Goal: Task Accomplishment & Management: Use online tool/utility

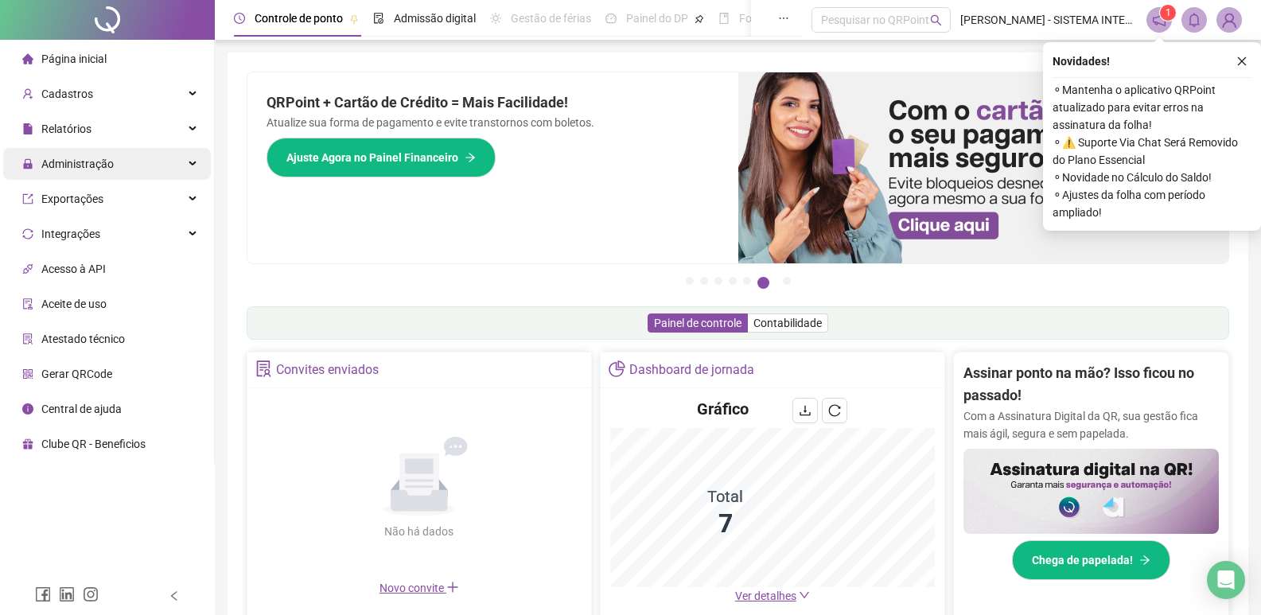
click at [88, 166] on span "Administração" at bounding box center [77, 164] width 72 height 13
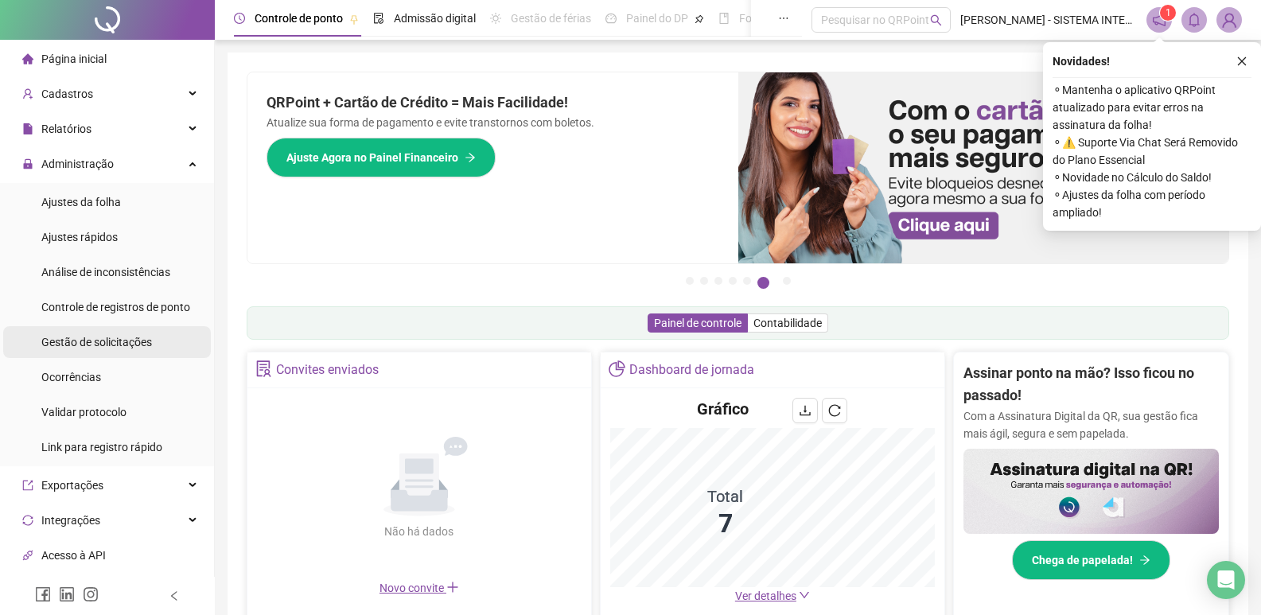
click at [106, 341] on span "Gestão de solicitações" at bounding box center [96, 342] width 111 height 13
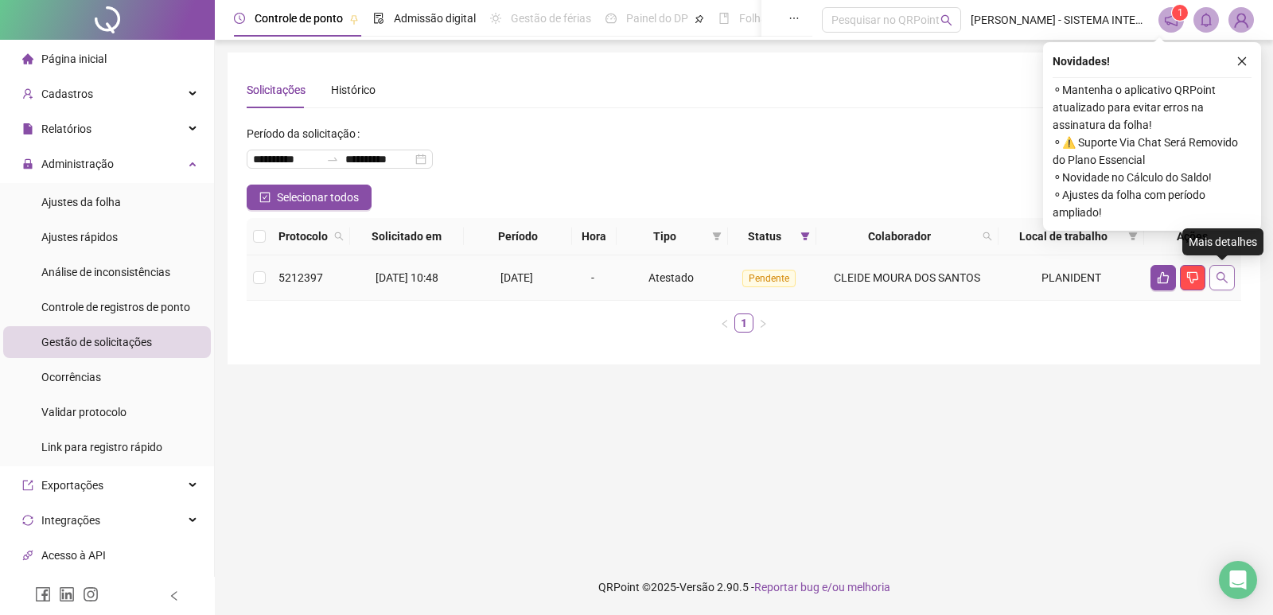
click at [1223, 279] on icon "search" at bounding box center [1222, 277] width 11 height 11
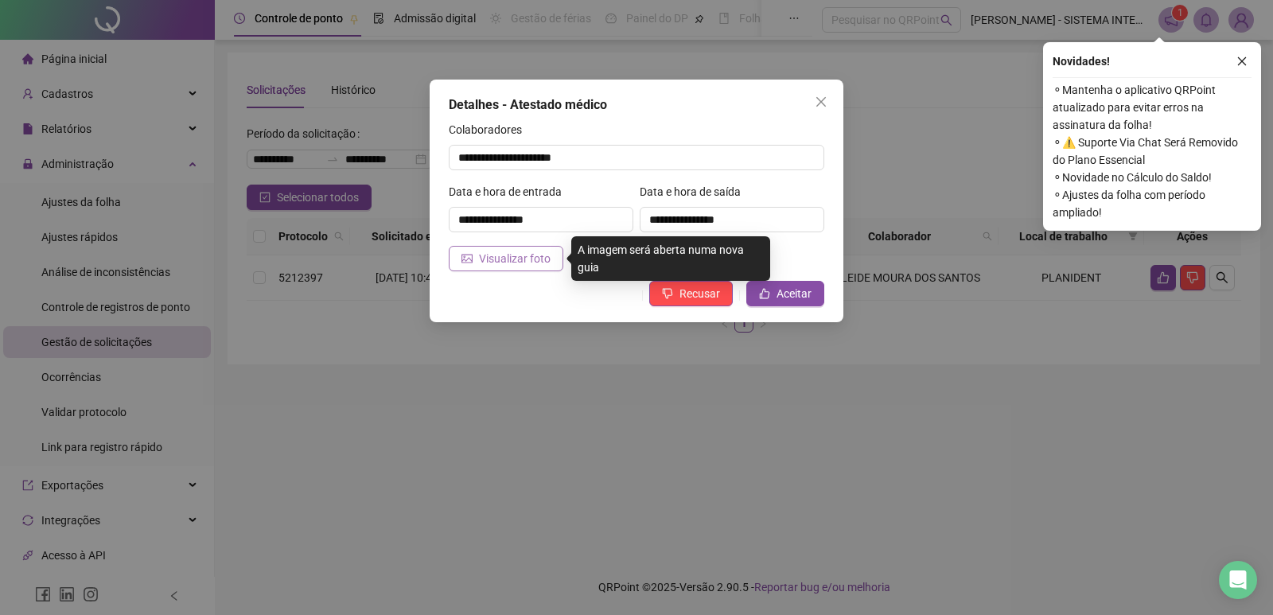
click at [551, 255] on button "Visualizar foto" at bounding box center [506, 258] width 115 height 25
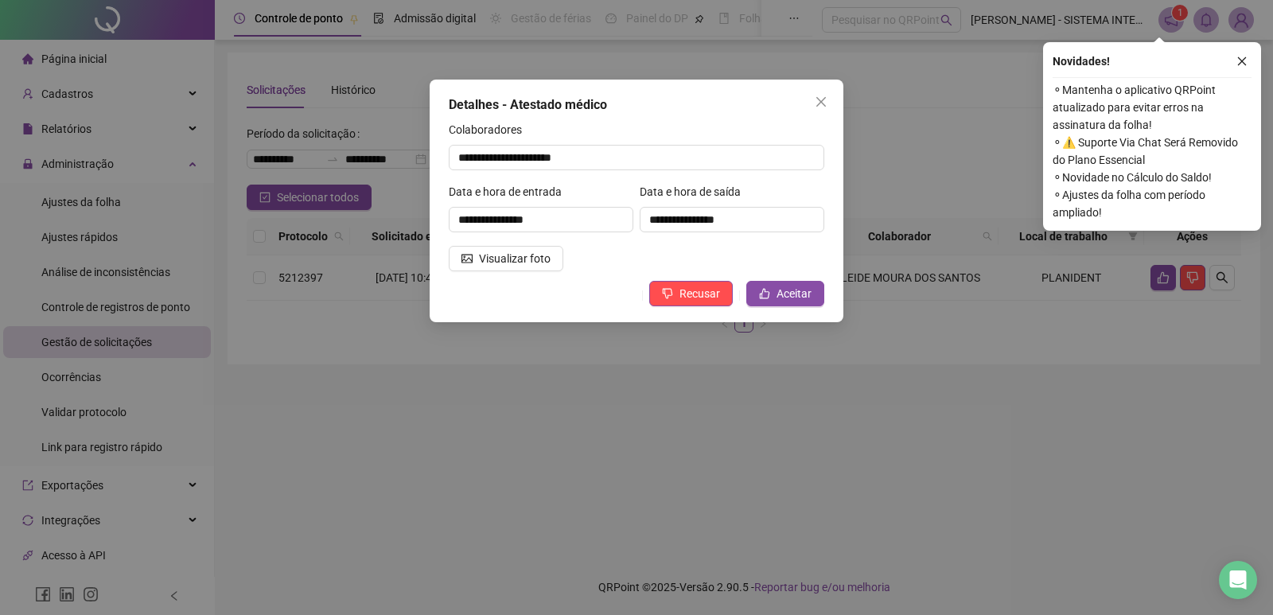
click at [713, 127] on div "Colaboradores" at bounding box center [637, 133] width 376 height 24
click at [1246, 60] on icon "close" at bounding box center [1242, 61] width 11 height 11
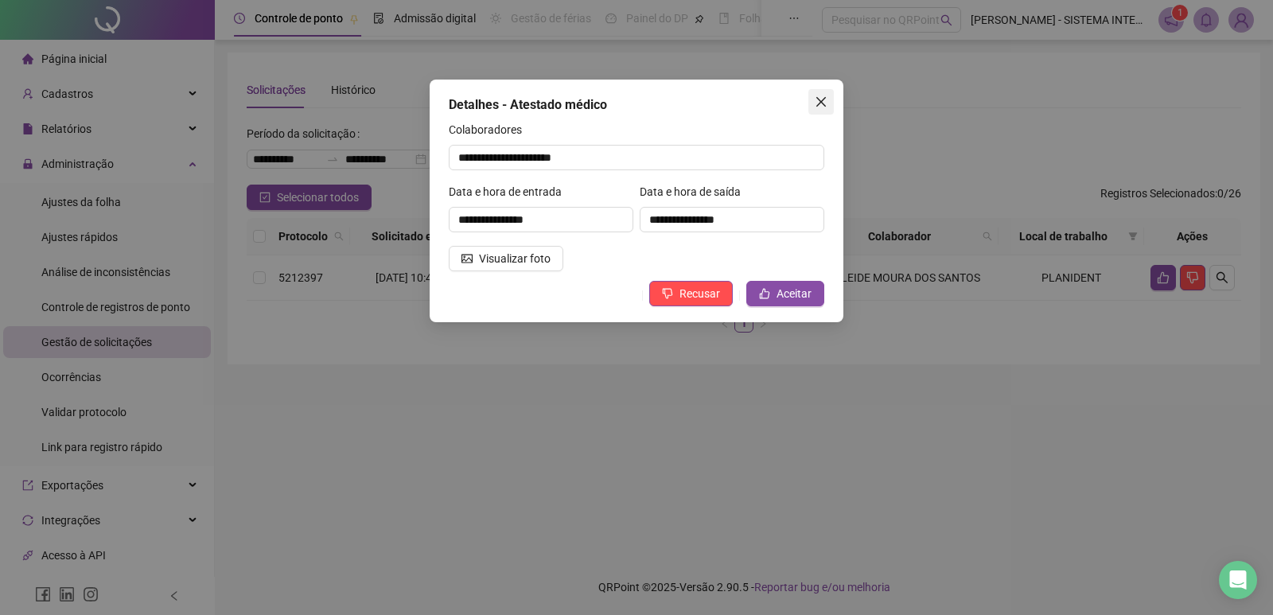
click at [818, 110] on button "Close" at bounding box center [820, 101] width 25 height 25
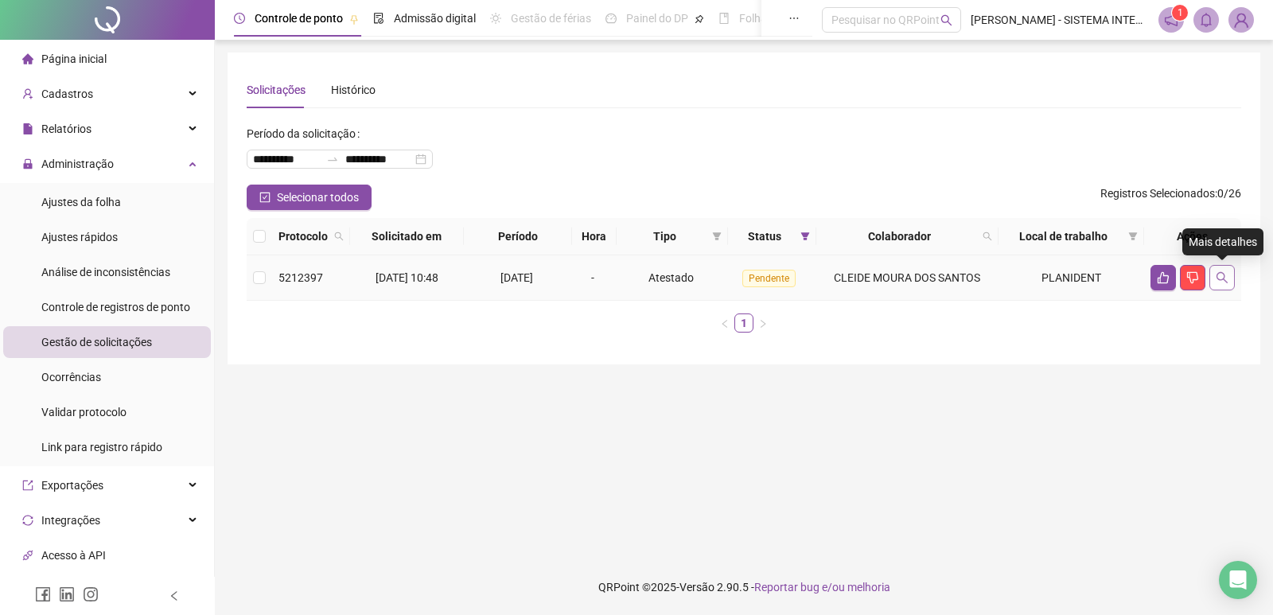
click at [1214, 282] on button "button" at bounding box center [1221, 277] width 25 height 25
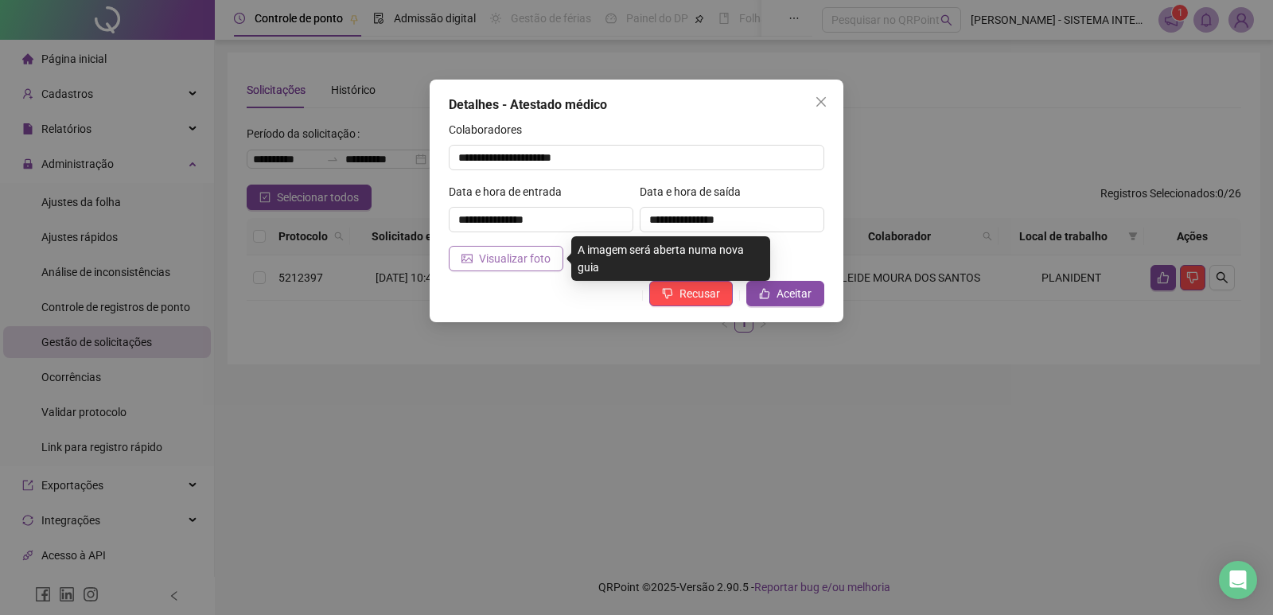
click at [541, 263] on span "Visualizar foto" at bounding box center [515, 259] width 72 height 18
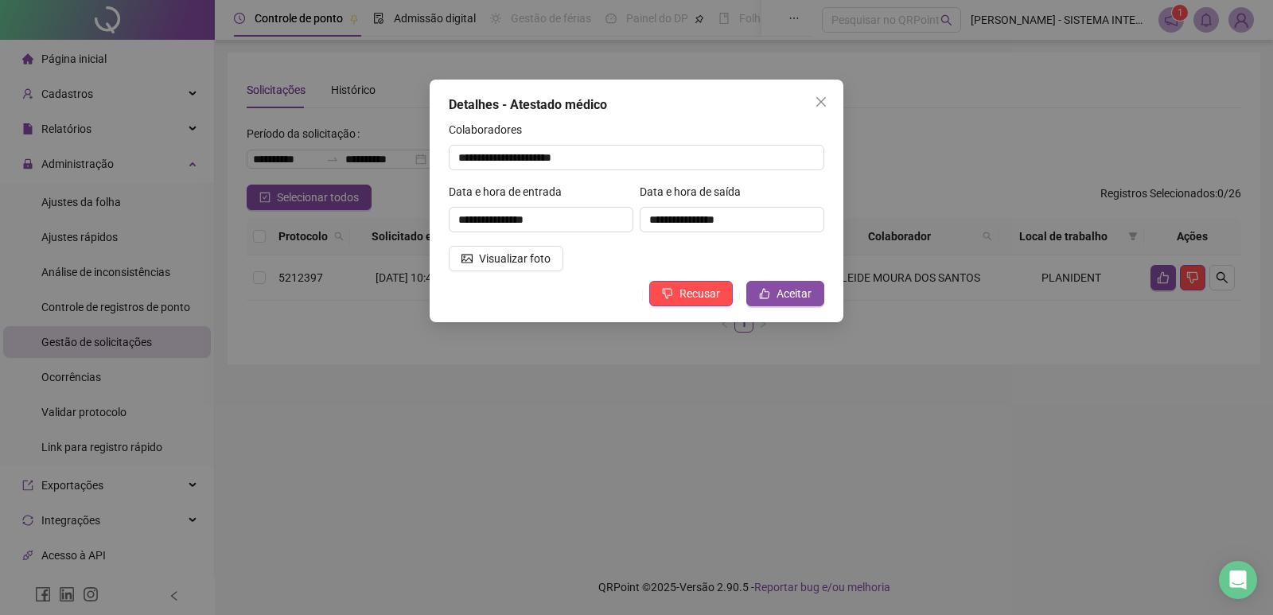
click at [821, 103] on icon "close" at bounding box center [821, 101] width 13 height 13
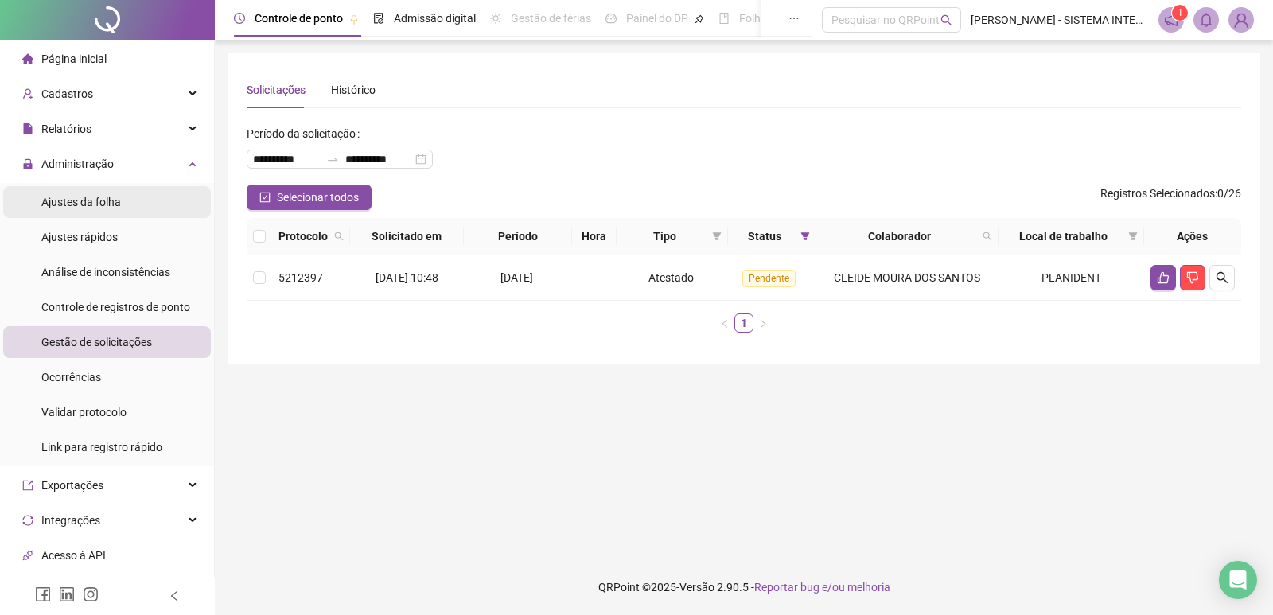
click at [108, 196] on span "Ajustes da folha" at bounding box center [81, 202] width 80 height 13
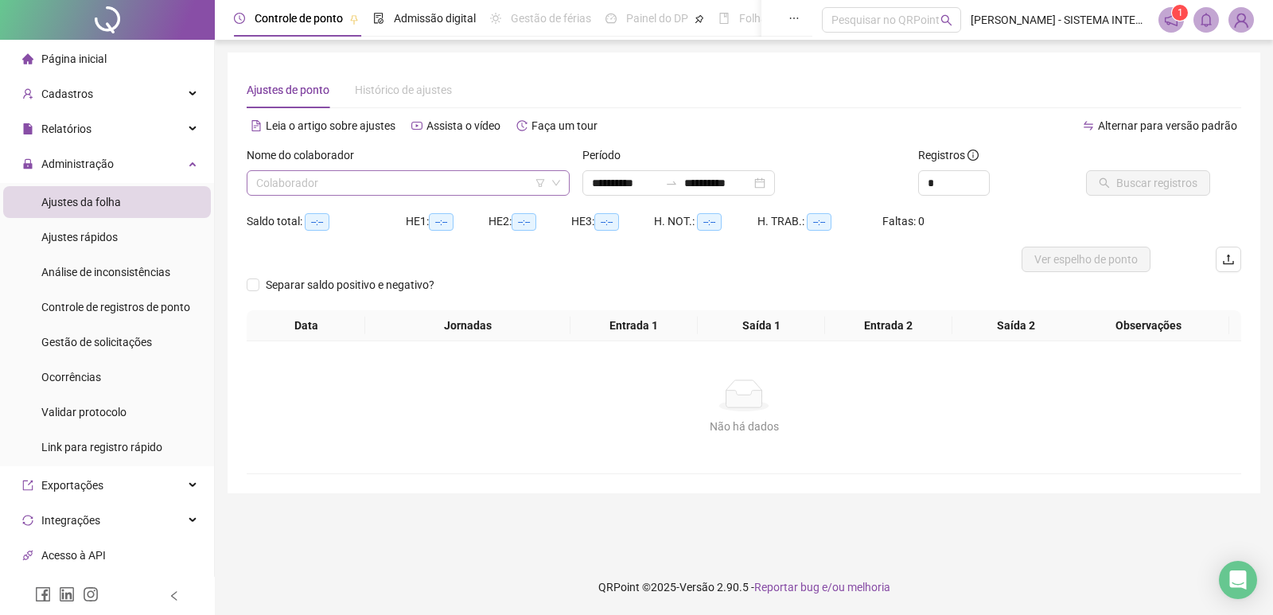
click at [430, 184] on input "search" at bounding box center [401, 183] width 290 height 24
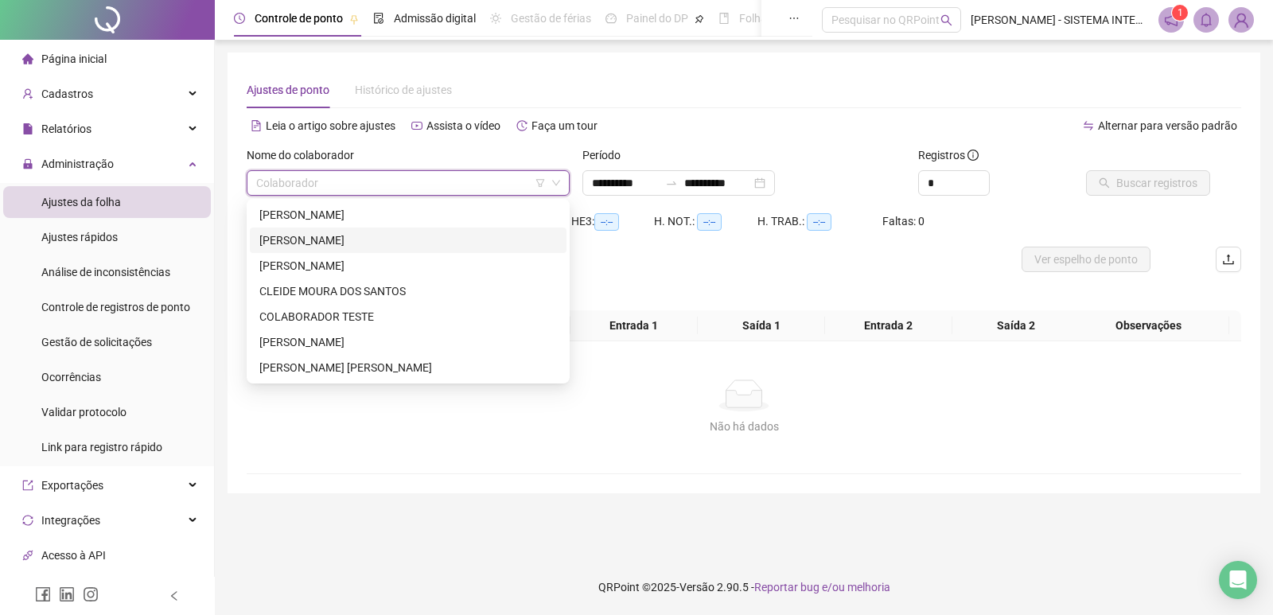
click at [308, 241] on div "ALISSON SANTOS CAMPOS" at bounding box center [408, 241] width 298 height 18
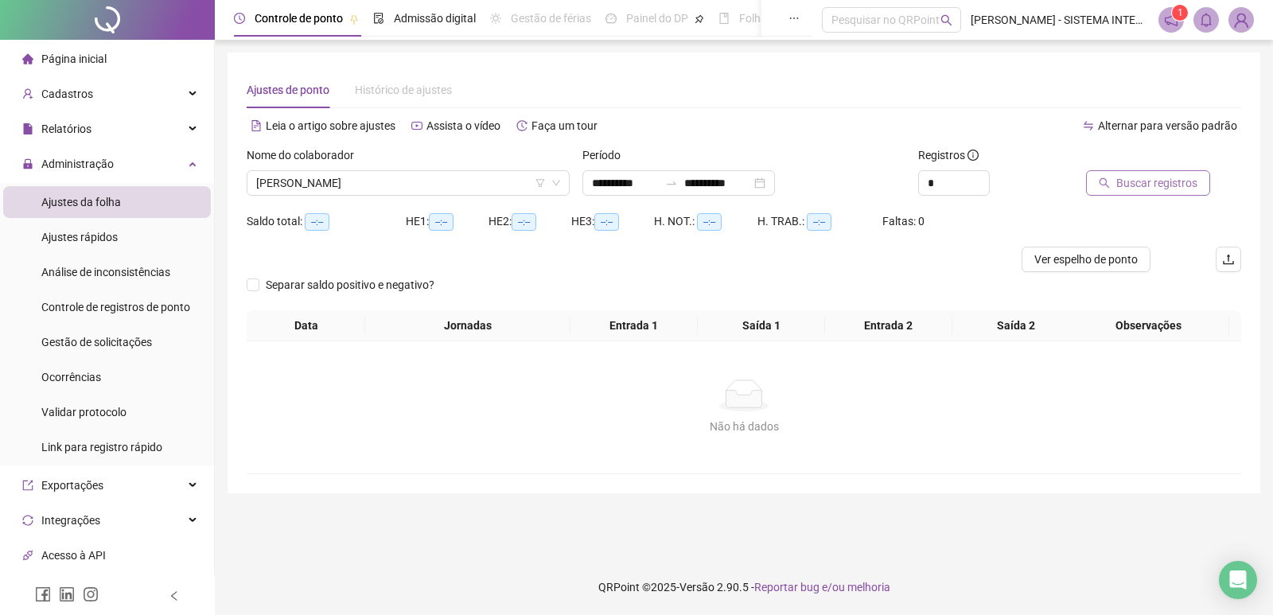
click at [1116, 180] on button "Buscar registros" at bounding box center [1148, 182] width 124 height 25
